Goal: Task Accomplishment & Management: Use online tool/utility

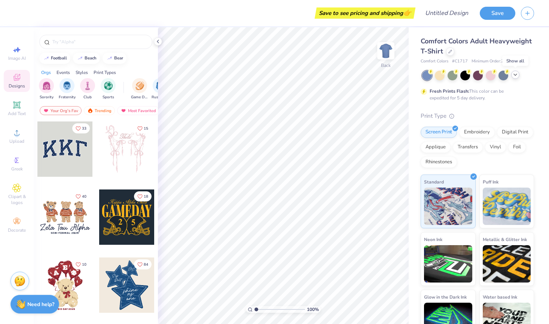
click at [514, 74] on icon at bounding box center [515, 75] width 6 height 6
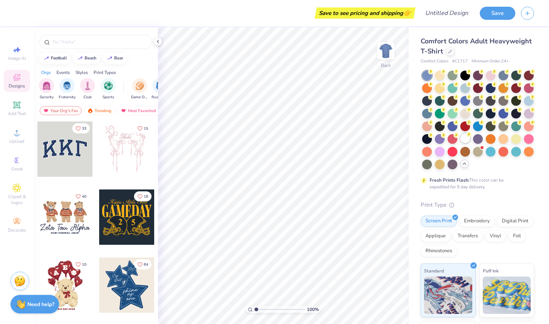
click at [467, 140] on div at bounding box center [465, 139] width 10 height 10
click at [137, 88] on img "filter for Game Day" at bounding box center [139, 85] width 9 height 9
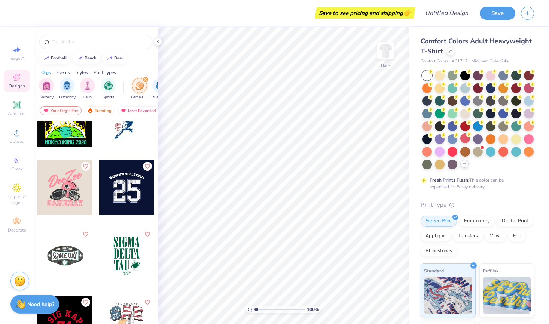
scroll to position [1254, 0]
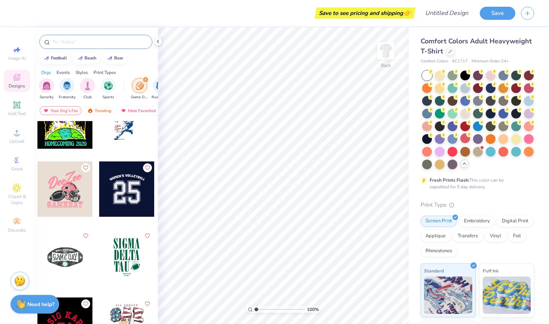
click at [83, 43] on input "text" at bounding box center [100, 41] width 96 height 7
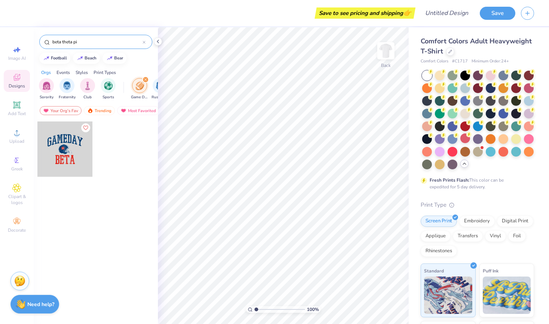
type input "beta theta pi"
click at [144, 77] on div "filter for Game Day" at bounding box center [145, 79] width 7 height 7
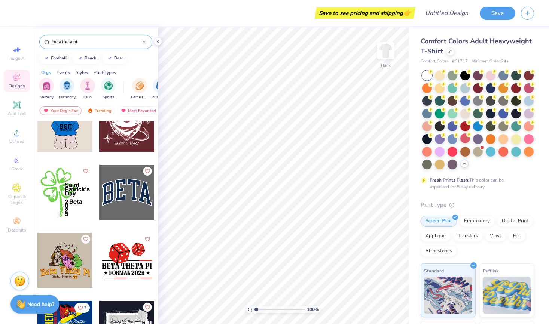
scroll to position [1452, 0]
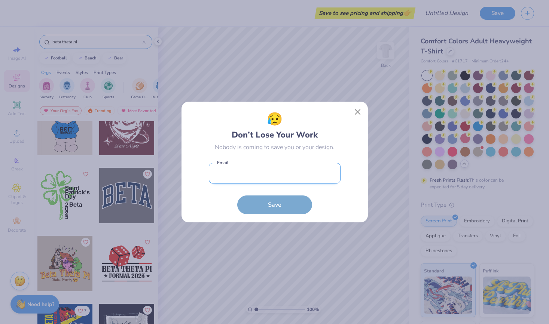
click at [312, 165] on input "email" at bounding box center [275, 173] width 132 height 21
type input "jackrmiller05@gmail.com"
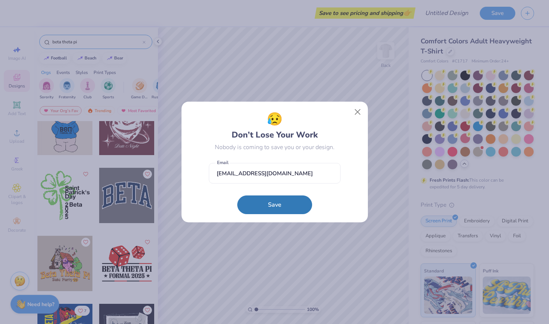
click at [281, 208] on button "Save" at bounding box center [274, 205] width 75 height 19
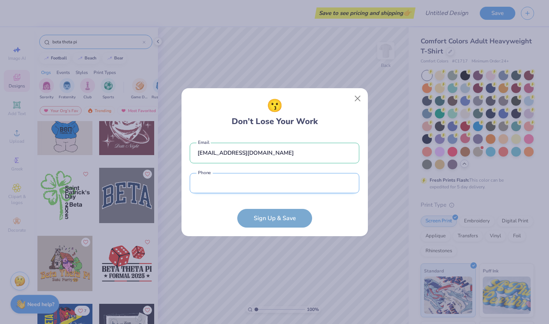
click at [282, 181] on input "tel" at bounding box center [274, 183] width 169 height 21
type input "(925) 878-8599"
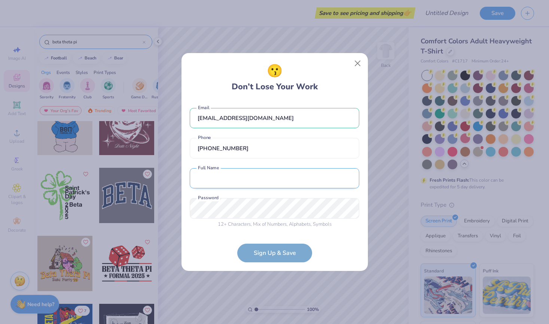
click at [274, 186] on input "text" at bounding box center [274, 178] width 169 height 21
type input "Jack Miller"
click at [209, 248] on form "jackrmiller05@gmail.com Email (925) 878-8599 Phone Jack Miller Full Name 12 + C…" at bounding box center [274, 182] width 169 height 162
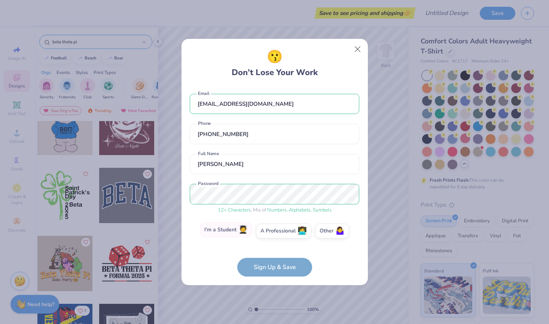
click at [239, 230] on label "I'm a Student 🧑‍🎓" at bounding box center [226, 230] width 52 height 15
click at [272, 231] on input "I'm a Student 🧑‍🎓" at bounding box center [274, 233] width 5 height 5
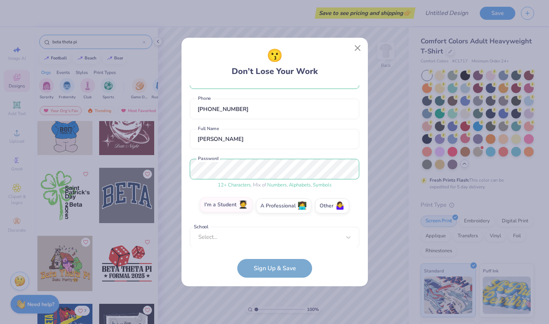
click at [239, 230] on div "Select..." at bounding box center [274, 237] width 169 height 21
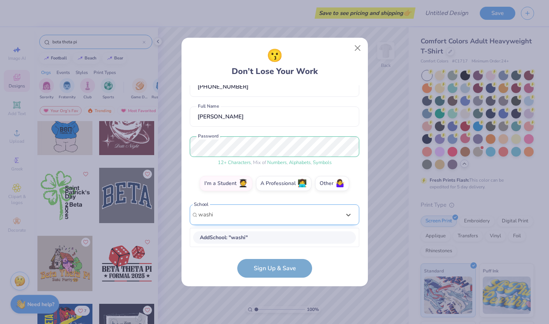
scroll to position [46, 0]
type input "w"
click at [288, 238] on div "University of Washington" at bounding box center [274, 238] width 163 height 12
type input "university of washington"
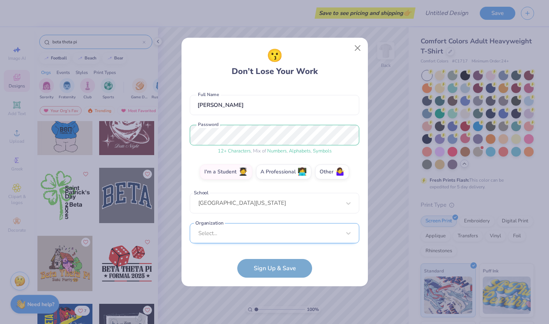
click at [266, 233] on div "Select..." at bounding box center [274, 233] width 169 height 21
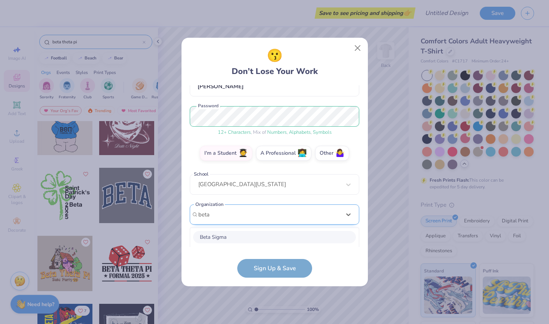
scroll to position [170, 0]
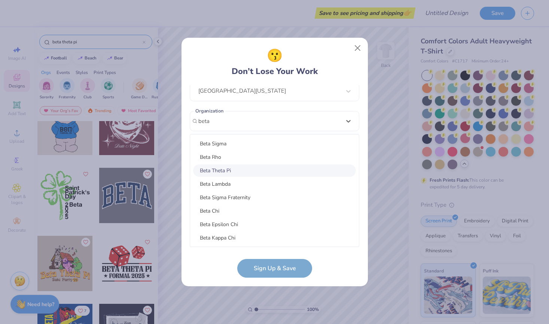
click at [229, 168] on div "Beta Theta Pi" at bounding box center [274, 171] width 163 height 12
type input "beta"
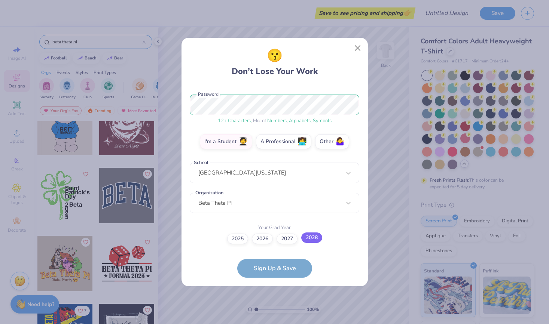
click at [312, 236] on label "2028" at bounding box center [311, 238] width 21 height 10
click at [277, 324] on input "2028" at bounding box center [274, 327] width 5 height 5
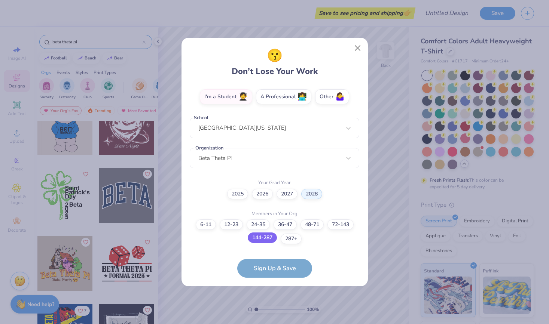
click at [259, 235] on label "144-287" at bounding box center [262, 238] width 29 height 10
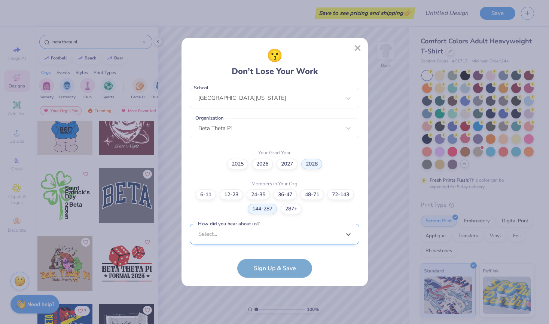
click at [272, 234] on div "option Word of Mouth focused, 8 of 15. 15 results available. Use Up and Down to…" at bounding box center [274, 292] width 169 height 137
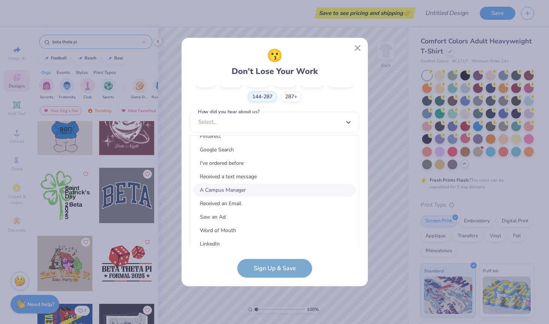
scroll to position [7, 0]
click at [259, 189] on div "A Campus Manager" at bounding box center [274, 192] width 163 height 12
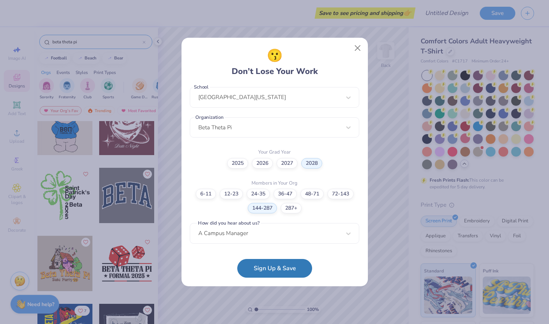
scroll to position [163, 0]
click at [291, 237] on div "option Word of Mouth focused, 8 of 15. 15 results available. Use Up and Down to…" at bounding box center [274, 292] width 169 height 137
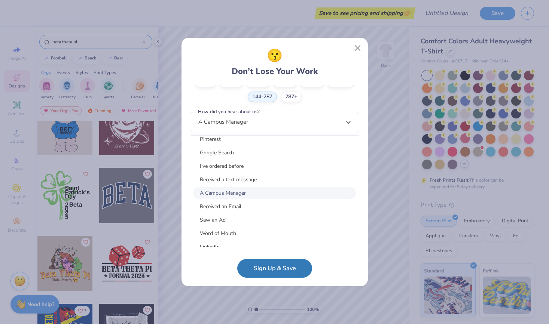
scroll to position [0, 0]
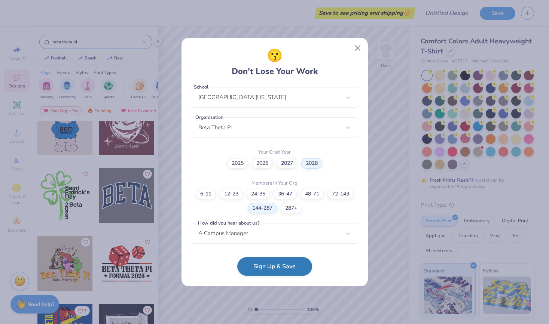
click at [287, 273] on button "Sign Up & Save" at bounding box center [274, 266] width 75 height 19
click at [283, 273] on form "jackrmiller05@gmail.com Email (925) 878-8599 Phone Jack Miller Full Name 12 + C…" at bounding box center [274, 181] width 169 height 193
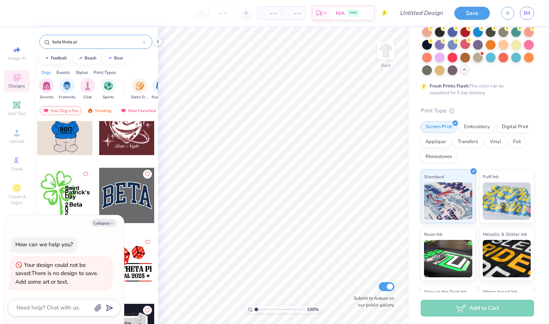
scroll to position [95, 0]
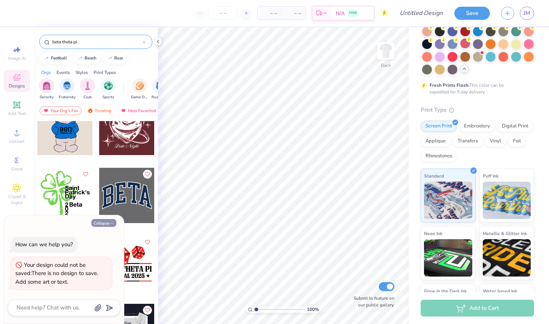
click at [108, 225] on button "Collapse" at bounding box center [103, 223] width 25 height 8
type textarea "x"
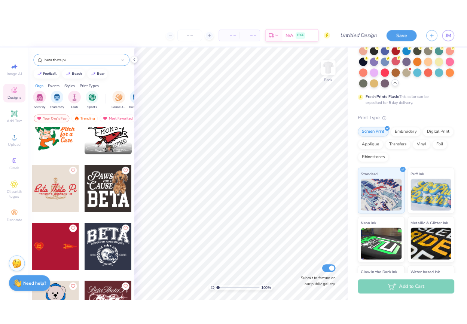
scroll to position [1180, 0]
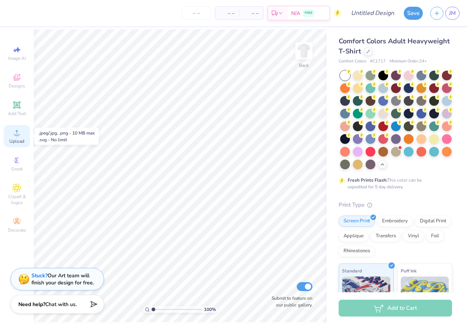
click at [19, 136] on icon at bounding box center [16, 132] width 9 height 9
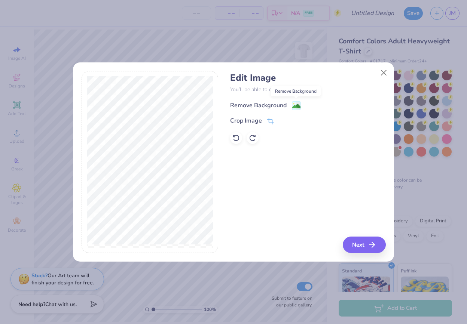
click at [296, 105] on image at bounding box center [296, 106] width 8 height 8
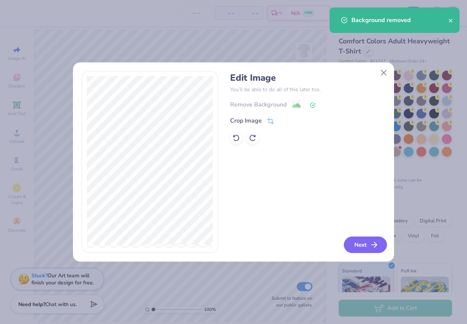
click at [356, 245] on button "Next" at bounding box center [365, 245] width 43 height 16
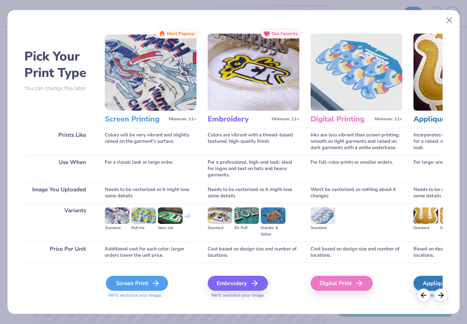
click at [132, 287] on div "Screen Print" at bounding box center [137, 283] width 62 height 15
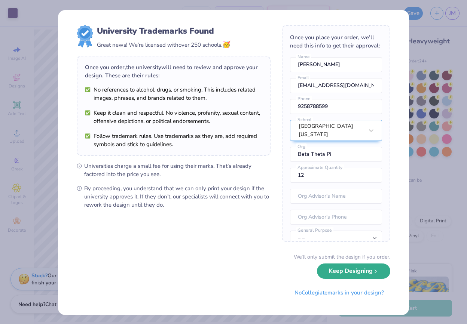
click at [347, 270] on button "Keep Designing" at bounding box center [353, 271] width 73 height 15
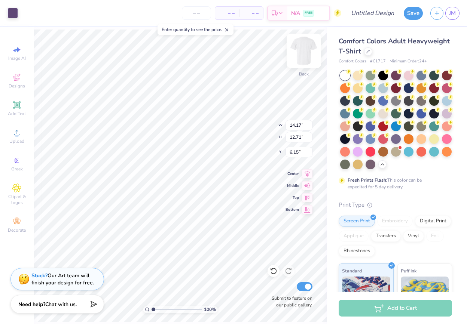
click at [306, 51] on img at bounding box center [304, 51] width 30 height 30
click at [307, 54] on img at bounding box center [304, 51] width 30 height 30
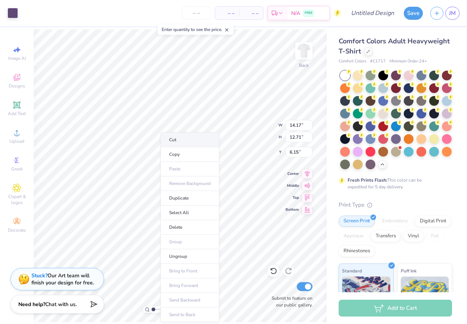
click at [189, 139] on li "Cut" at bounding box center [189, 139] width 59 height 15
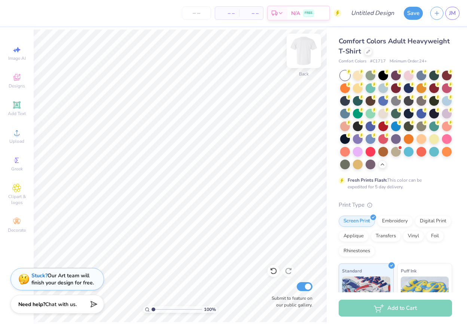
click at [303, 48] on img at bounding box center [304, 51] width 30 height 30
click at [304, 54] on img at bounding box center [304, 51] width 30 height 30
click at [304, 54] on img at bounding box center [303, 50] width 15 height 15
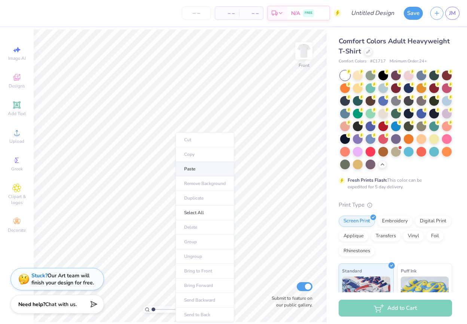
click at [198, 169] on li "Paste" at bounding box center [204, 169] width 59 height 15
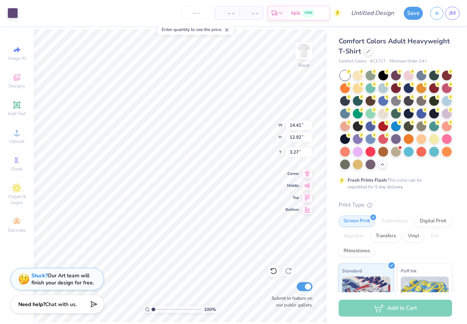
type input "10.02"
type input "8.98"
type input "4.43"
click at [15, 76] on icon at bounding box center [16, 77] width 9 height 9
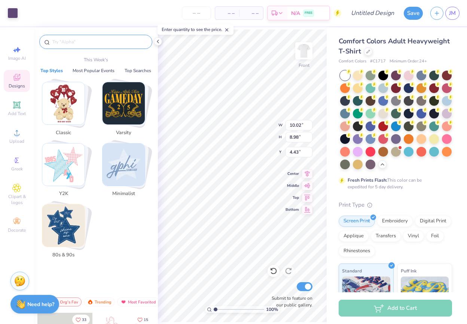
click at [93, 39] on input "text" at bounding box center [100, 41] width 96 height 7
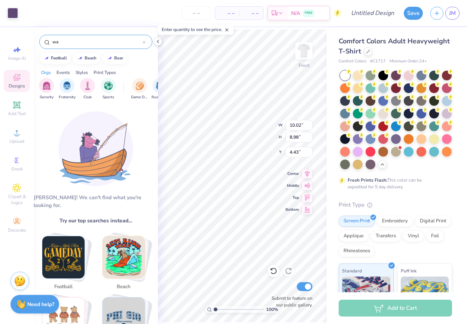
type input "w"
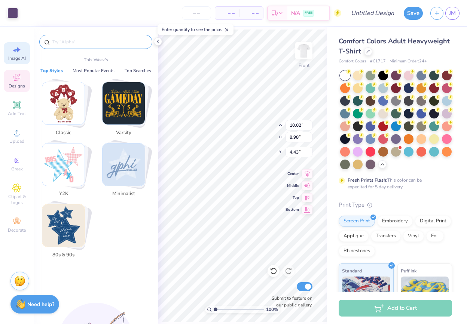
click at [19, 60] on span "Image AI" at bounding box center [17, 58] width 18 height 6
select select "4"
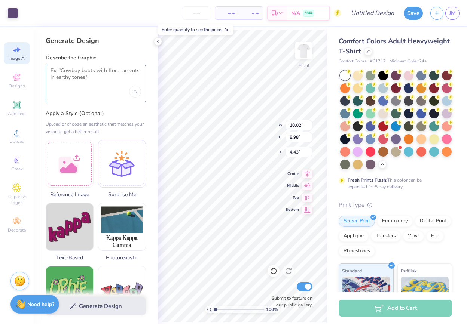
click at [98, 73] on textarea at bounding box center [96, 76] width 91 height 19
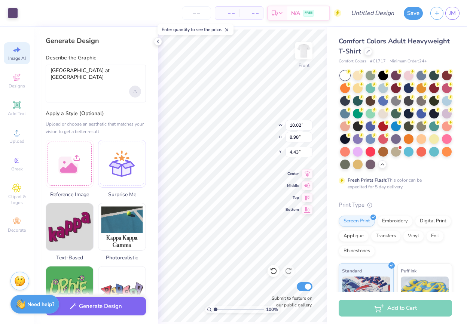
click at [136, 93] on div "Upload image" at bounding box center [135, 92] width 12 height 12
click at [100, 85] on textarea "husky stadium at sunset" at bounding box center [96, 76] width 91 height 19
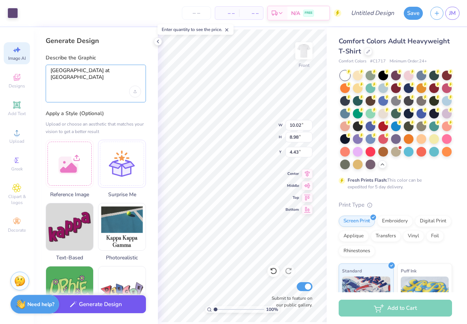
type textarea "husky stadium at sunset"
click at [89, 307] on button "Generate Design" at bounding box center [96, 305] width 100 height 18
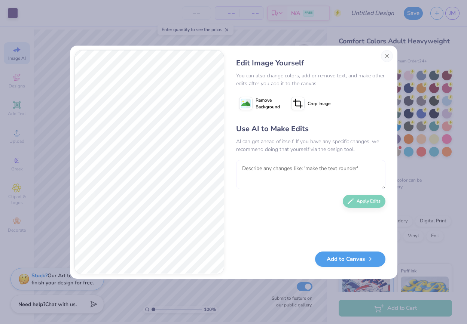
click at [304, 174] on textarea at bounding box center [310, 174] width 149 height 29
type textarea "f"
type textarea "at sail boats to the water"
click at [364, 202] on button "Apply Edits" at bounding box center [364, 199] width 43 height 13
type textarea "make it so you can see both sides of the stadium and make the sunset purple"
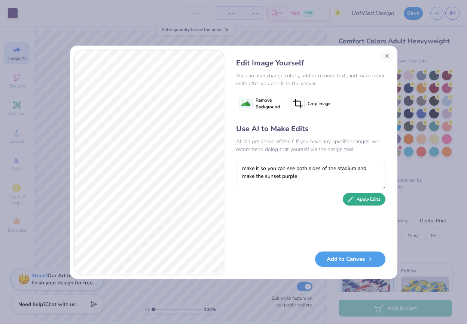
click at [365, 202] on button "Apply Edits" at bounding box center [364, 199] width 43 height 13
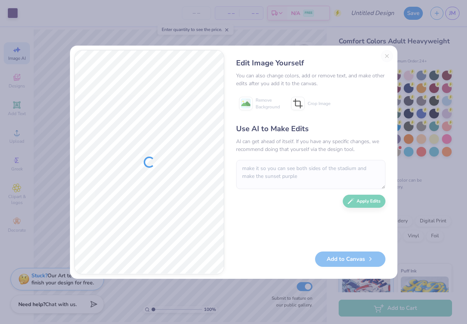
click at [385, 55] on div "Edit Image Yourself You can also change colors, add or remove text, and make ot…" at bounding box center [311, 162] width 164 height 224
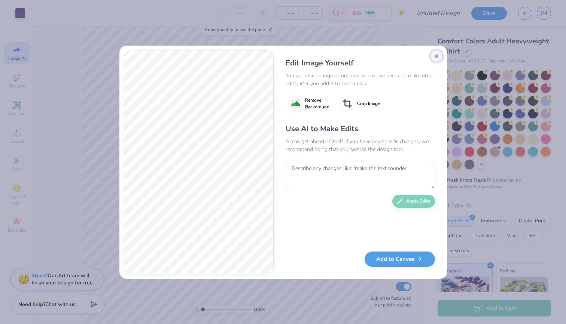
click at [437, 55] on button "Close" at bounding box center [436, 56] width 12 height 12
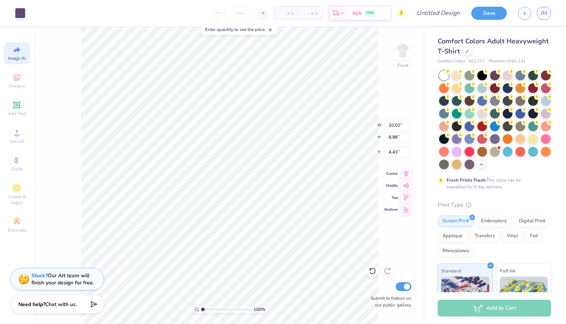
scroll to position [0, 17]
click at [19, 55] on span "Image AI" at bounding box center [17, 58] width 18 height 6
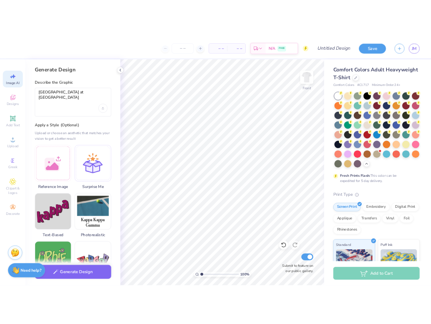
scroll to position [0, 0]
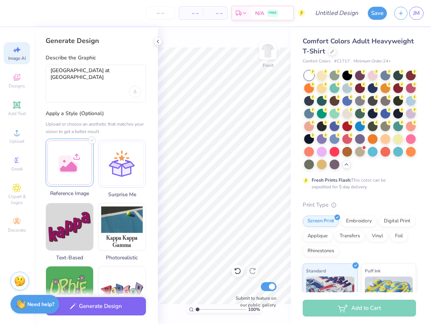
click at [74, 162] on div at bounding box center [70, 163] width 48 height 48
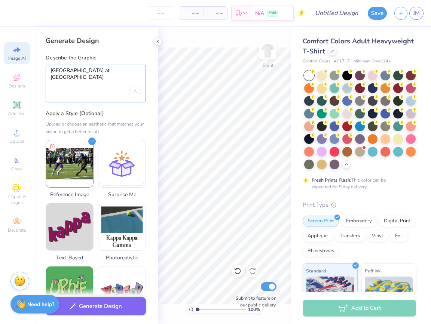
click at [120, 68] on textarea "husky stadium at sunset" at bounding box center [96, 76] width 91 height 19
click at [120, 69] on textarea "husky stadium at sunset" at bounding box center [96, 76] width 91 height 19
click at [117, 71] on textarea "husky stadium at sunset" at bounding box center [96, 76] width 91 height 19
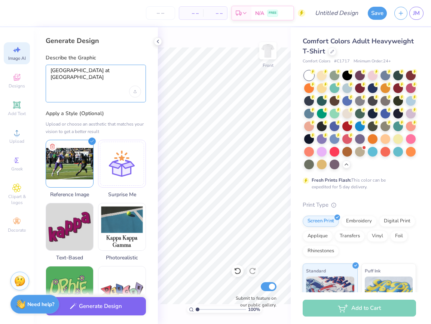
drag, startPoint x: 117, startPoint y: 71, endPoint x: 34, endPoint y: 65, distance: 82.5
click at [34, 65] on div "Generate Design Describe the Graphic husky stadium at sunset Apply a Style (Opt…" at bounding box center [96, 175] width 124 height 297
type textarea "make this black"
select select "4"
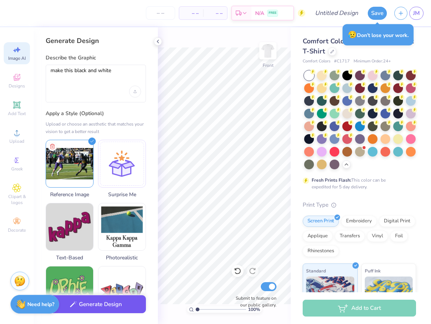
type textarea "make this black and white"
click at [94, 303] on button "Generate Design" at bounding box center [96, 305] width 100 height 18
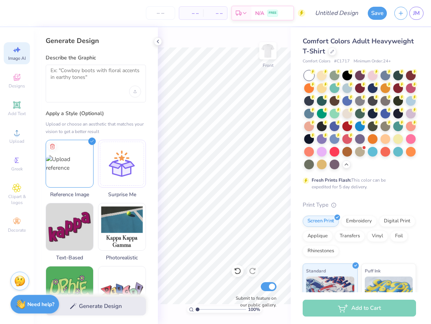
select select "4"
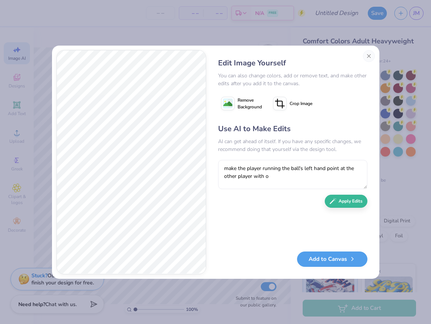
type textarea "make the player running the ball's left hand point at the other player with on"
